Goal: Task Accomplishment & Management: Use online tool/utility

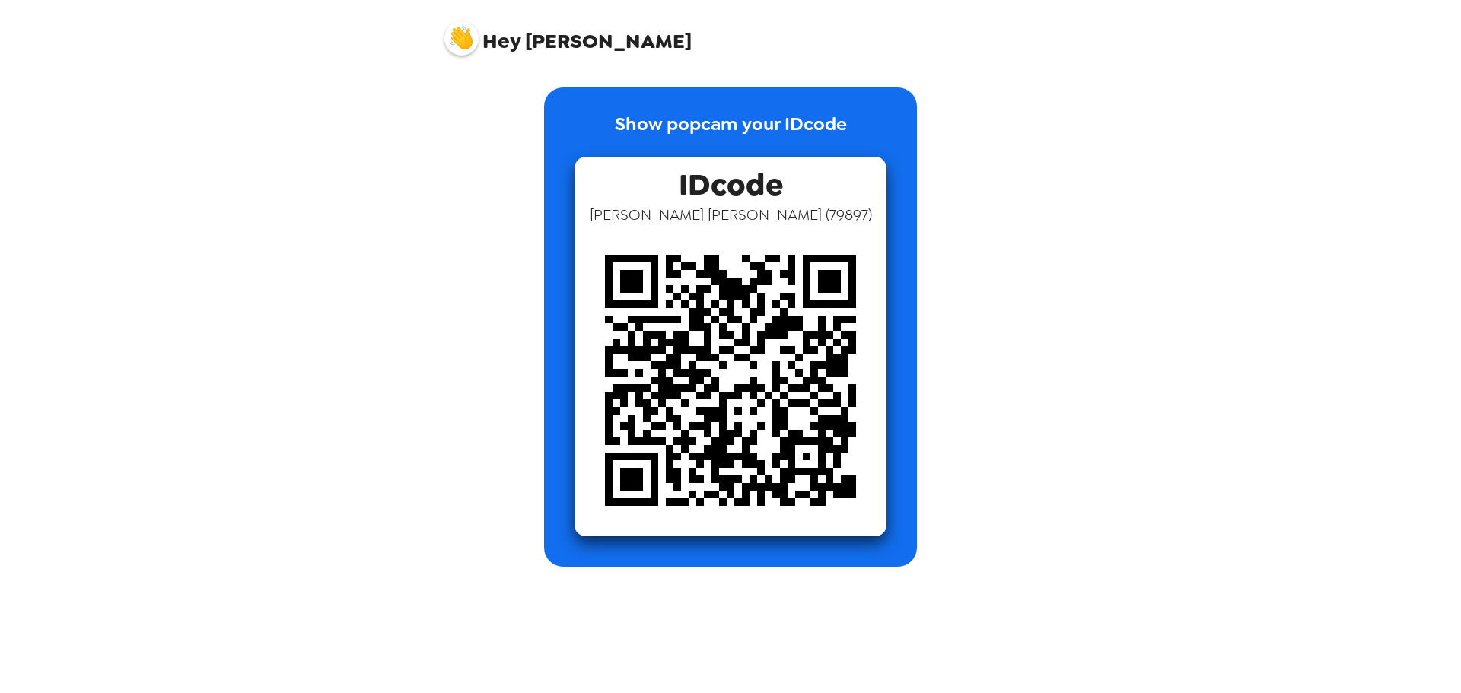
click at [838, 225] on img at bounding box center [730, 380] width 312 height 312
